Goal: Information Seeking & Learning: Learn about a topic

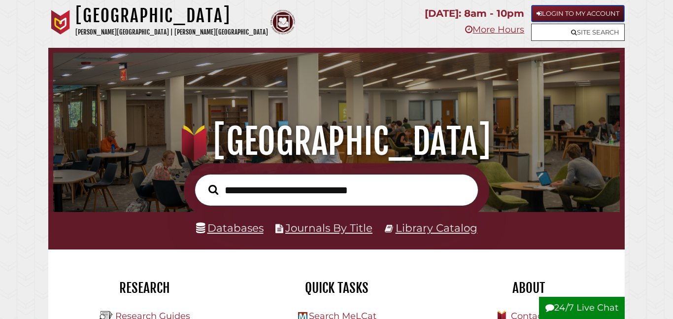
click at [561, 17] on link "Login to My Account" at bounding box center [578, 13] width 94 height 17
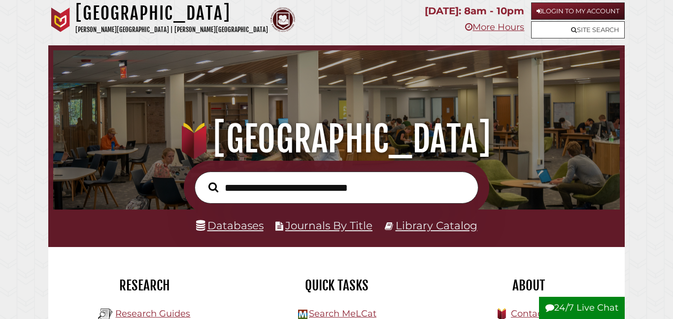
scroll to position [4, 0]
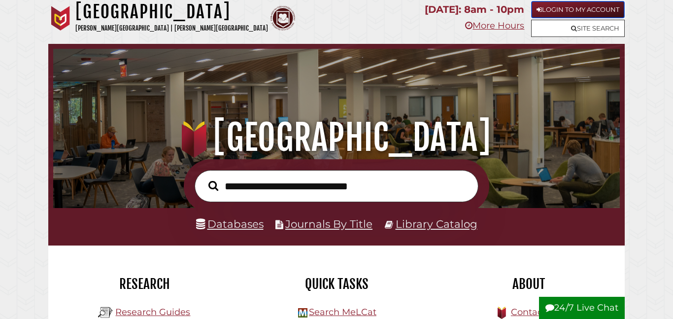
click at [584, 14] on link "Login to My Account" at bounding box center [578, 9] width 94 height 17
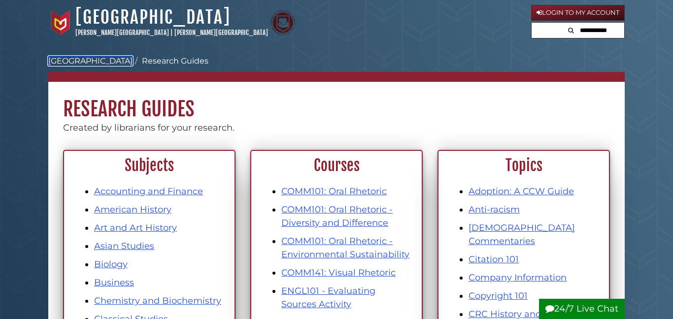
click at [97, 61] on link "[GEOGRAPHIC_DATA]" at bounding box center [90, 60] width 84 height 9
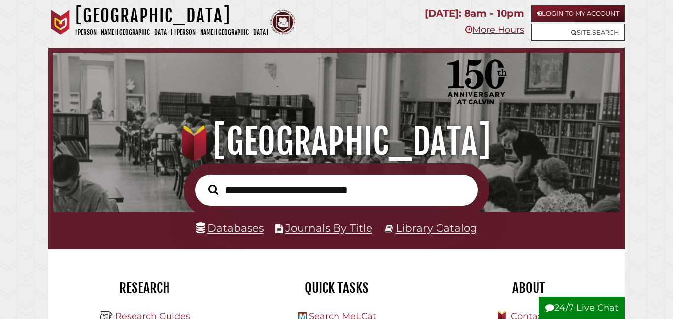
scroll to position [187, 562]
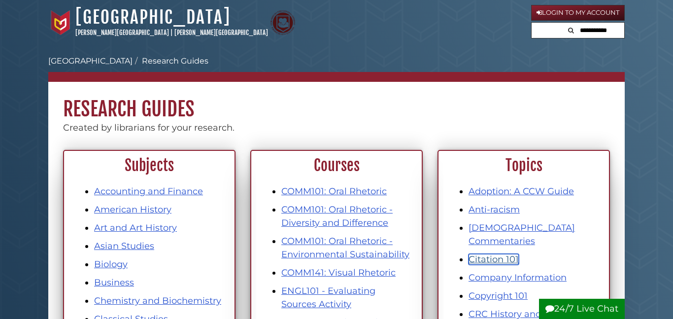
click at [499, 254] on link "Citation 101" at bounding box center [494, 259] width 50 height 11
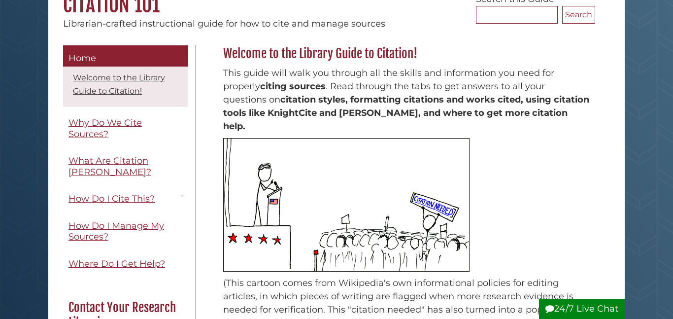
scroll to position [106, 0]
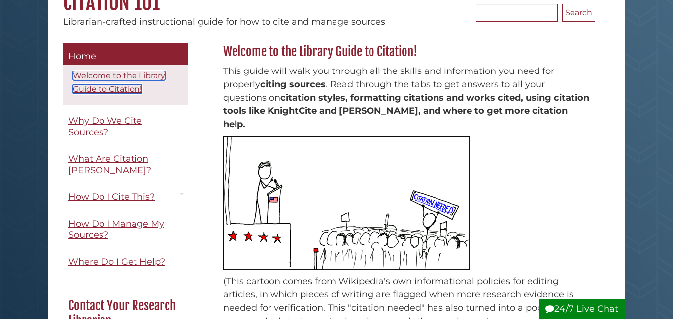
click at [123, 92] on link "Welcome to the Library Guide to Citation!" at bounding box center [119, 82] width 92 height 23
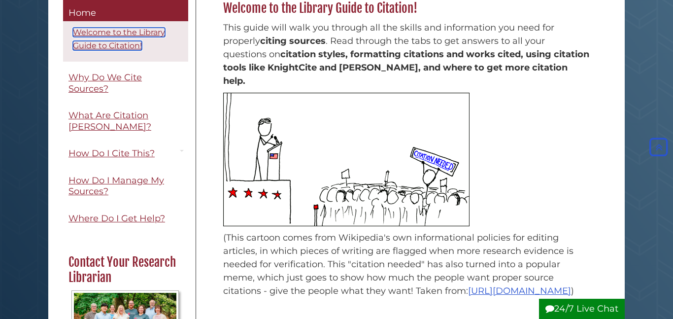
click at [117, 46] on link "Welcome to the Library Guide to Citation!" at bounding box center [119, 39] width 92 height 23
click at [99, 48] on link "Welcome to the Library Guide to Citation!" at bounding box center [119, 39] width 92 height 23
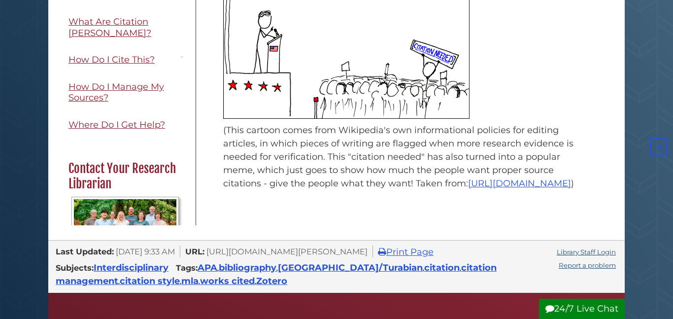
scroll to position [161, 0]
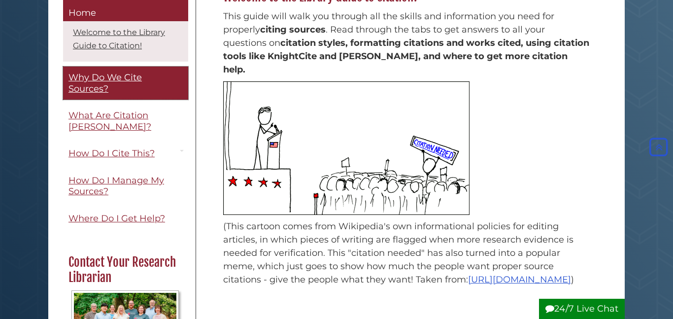
click at [129, 85] on link "Why Do We Cite Sources?" at bounding box center [125, 83] width 125 height 33
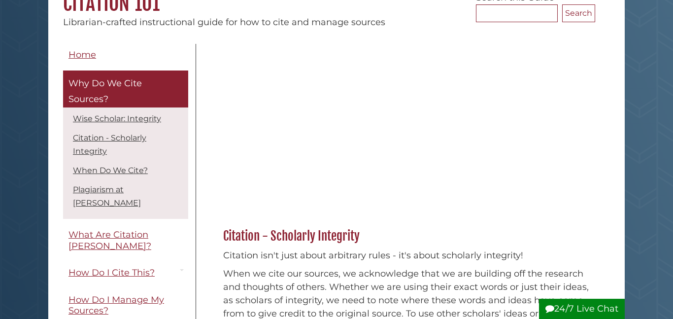
scroll to position [107, 0]
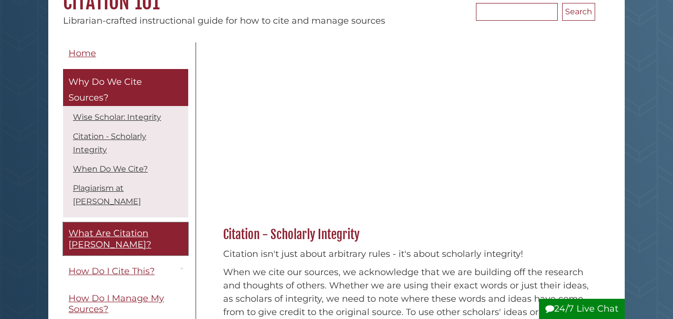
click at [125, 226] on link "What Are Citation [PERSON_NAME]?" at bounding box center [125, 238] width 125 height 33
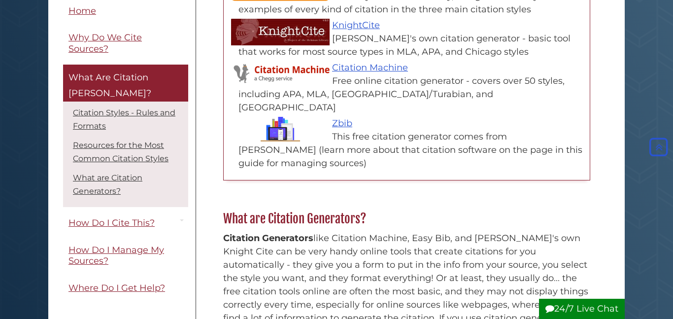
scroll to position [446, 0]
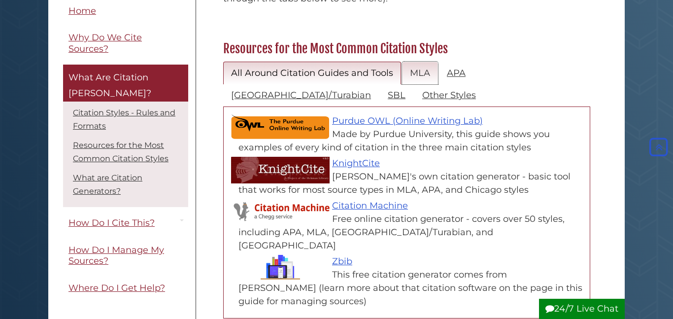
click at [423, 62] on link "MLA" at bounding box center [420, 73] width 36 height 23
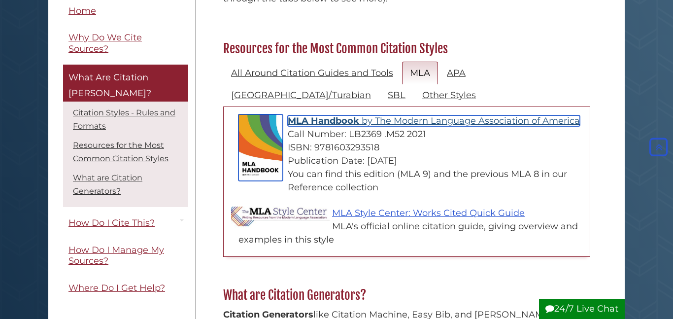
click at [312, 115] on span "MLA Handbook" at bounding box center [323, 120] width 71 height 11
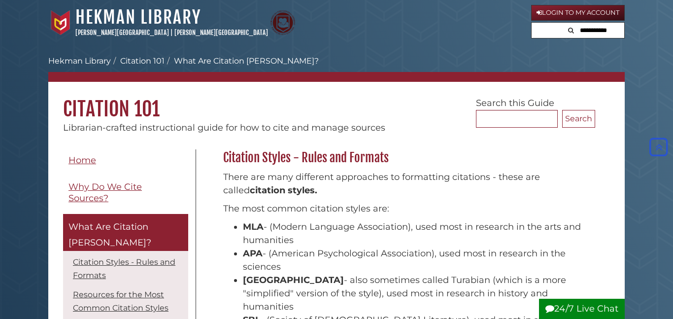
scroll to position [446, 0]
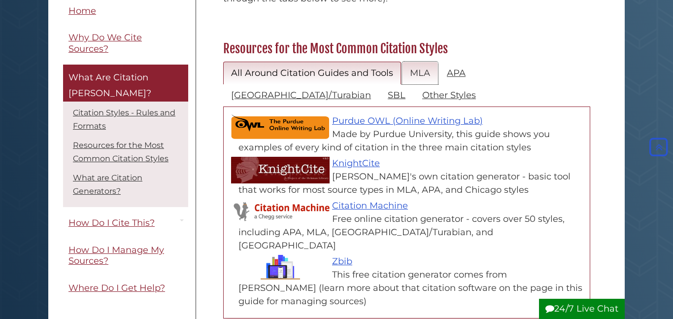
click at [422, 62] on link "MLA" at bounding box center [420, 73] width 36 height 23
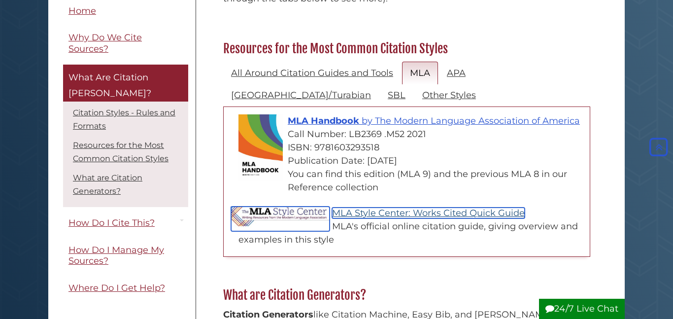
click at [363, 207] on link "MLA Style Center: Works Cited Quick Guide" at bounding box center [428, 212] width 193 height 11
